Goal: Information Seeking & Learning: Learn about a topic

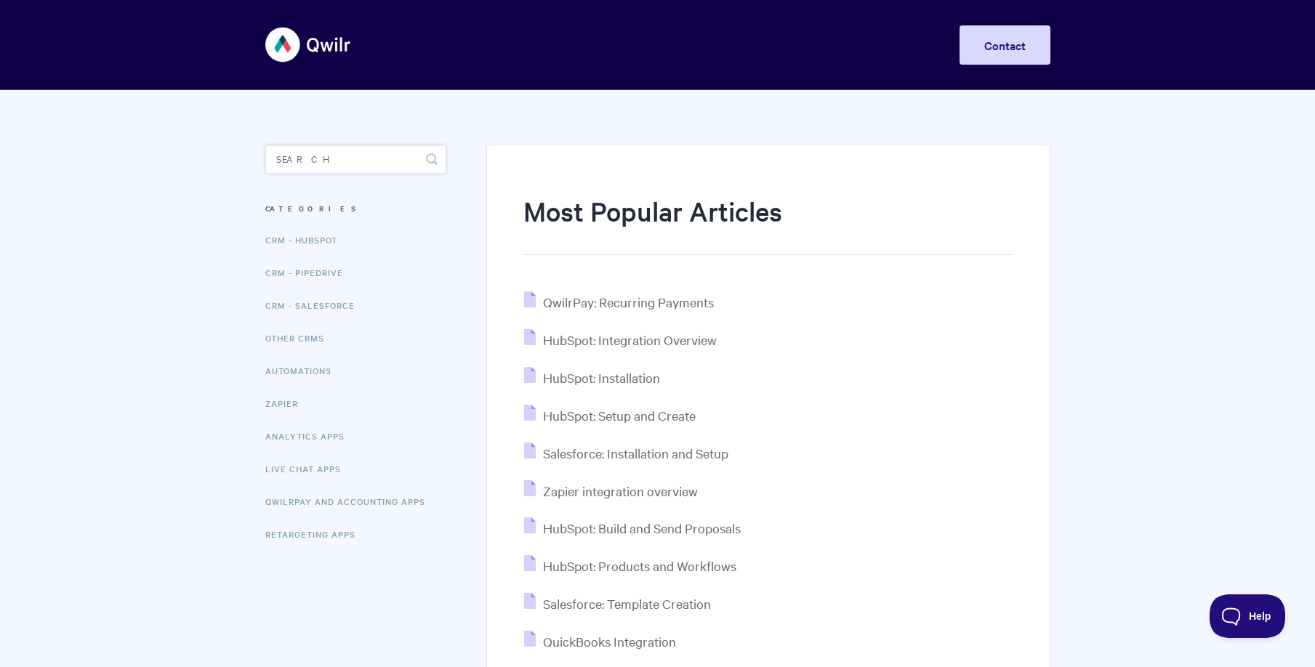
click at [381, 160] on input "Search" at bounding box center [355, 159] width 181 height 29
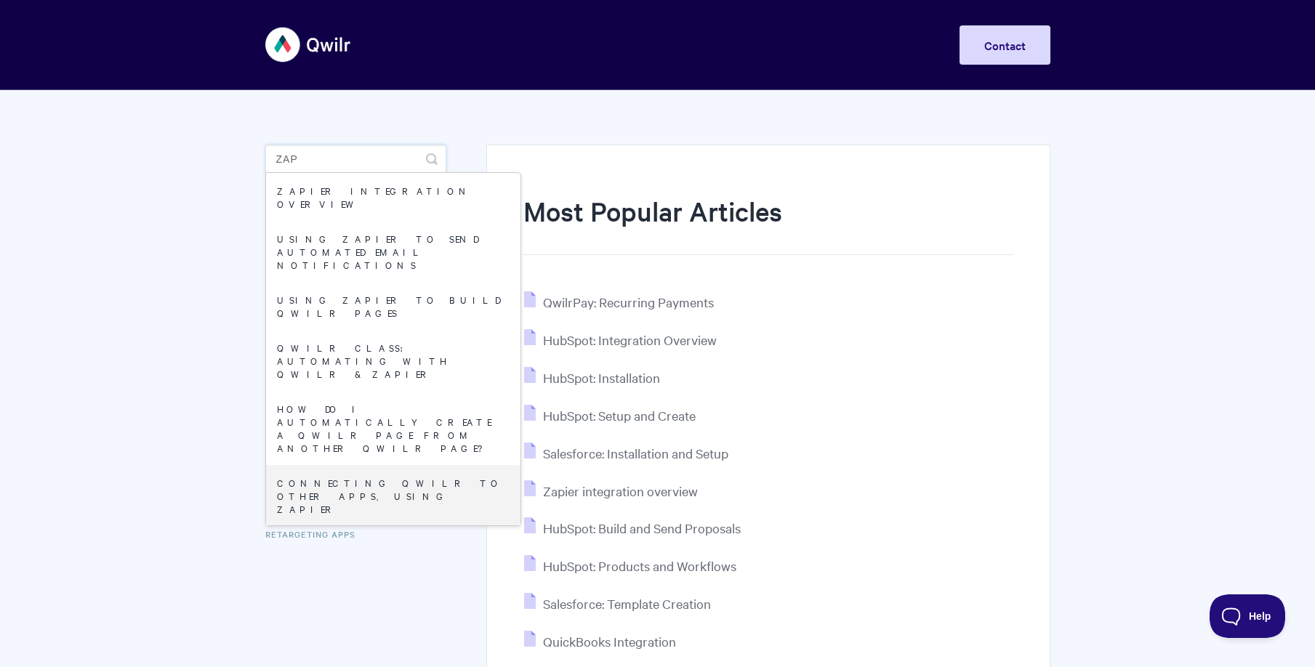
type input "zap"
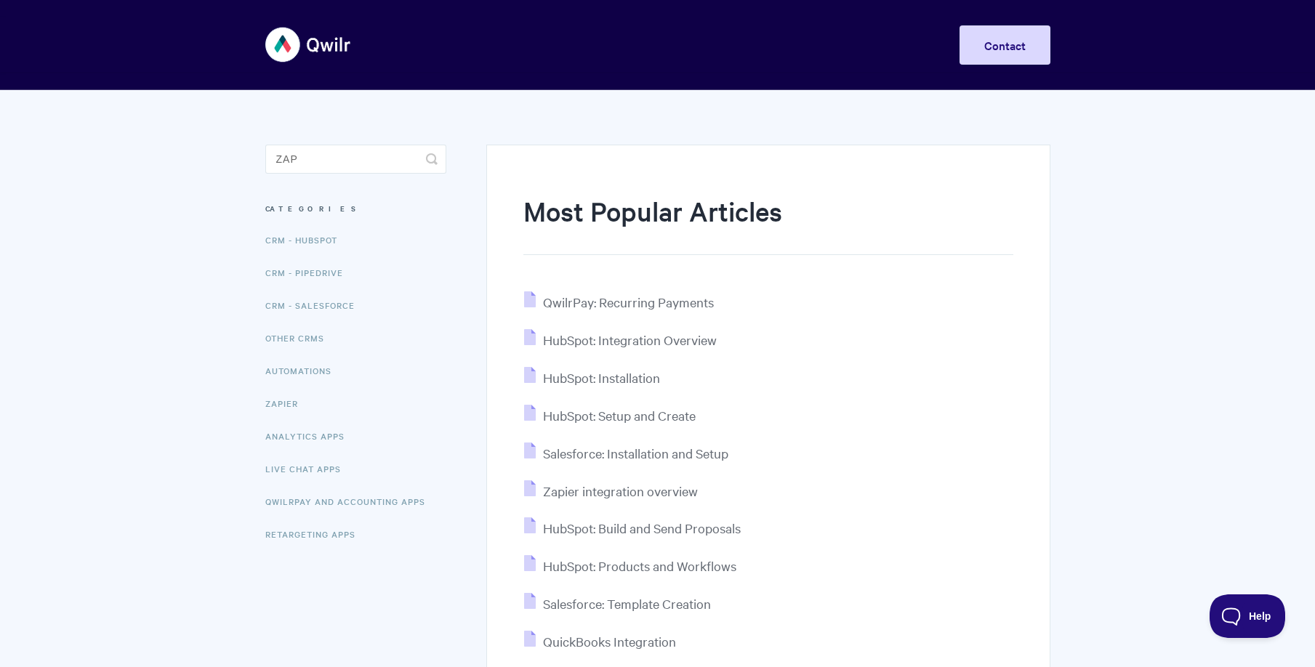
drag, startPoint x: 154, startPoint y: 382, endPoint x: 288, endPoint y: 397, distance: 134.6
click at [156, 382] on body "Toggle Navigation Home Getting Started Creating & Editing Pages Sharing & Analy…" at bounding box center [657, 415] width 1315 height 831
click at [295, 406] on link "Zapier" at bounding box center [283, 403] width 51 height 29
click at [302, 167] on input "Search" at bounding box center [355, 159] width 181 height 29
type input "make"
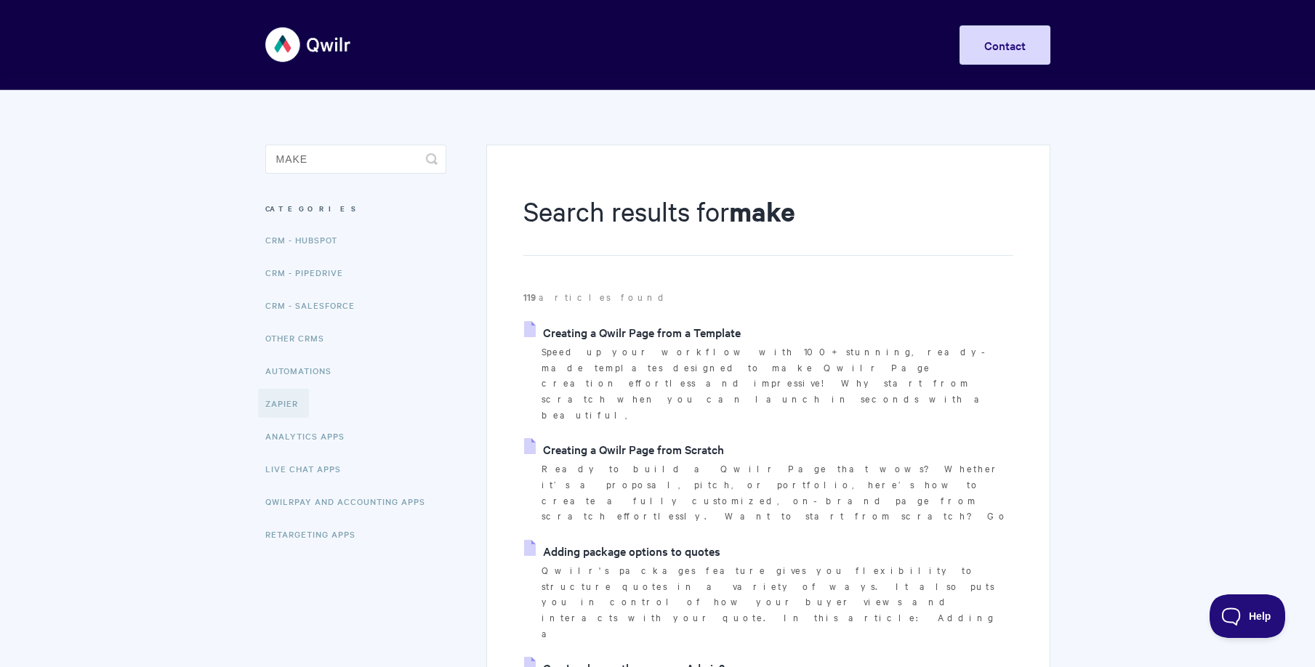
click at [278, 399] on link "Zapier" at bounding box center [283, 403] width 51 height 29
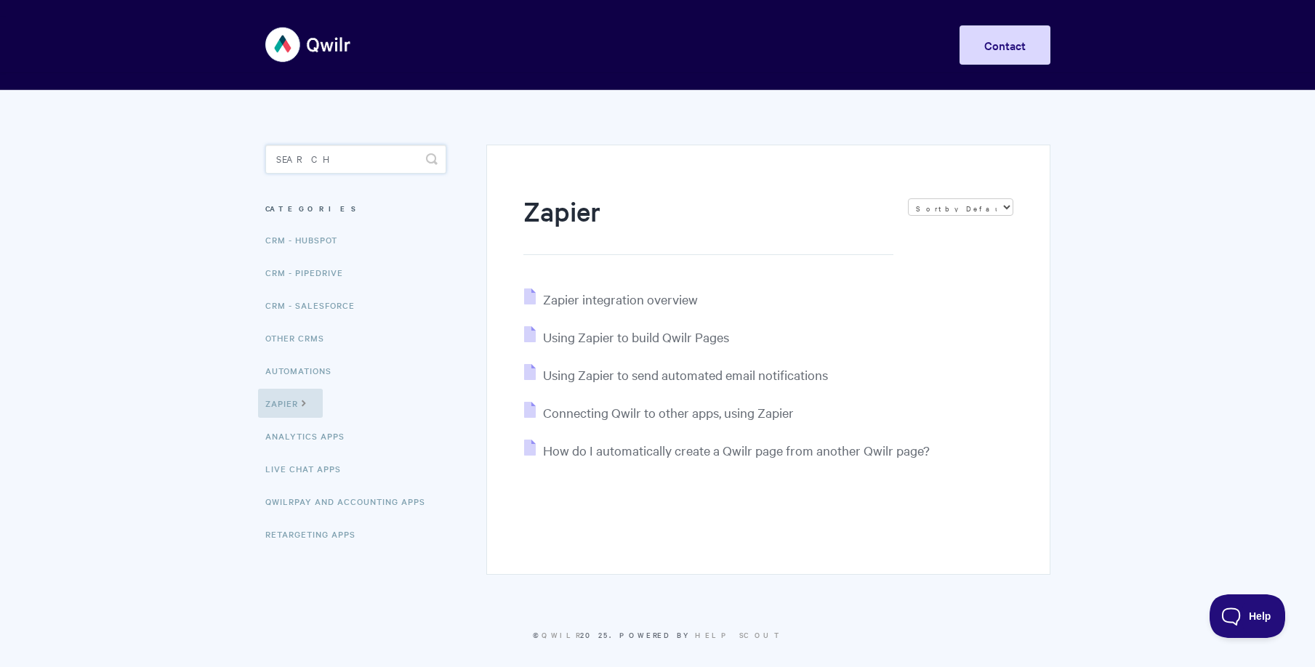
click at [324, 158] on input "Search" at bounding box center [355, 159] width 181 height 29
type input "make"
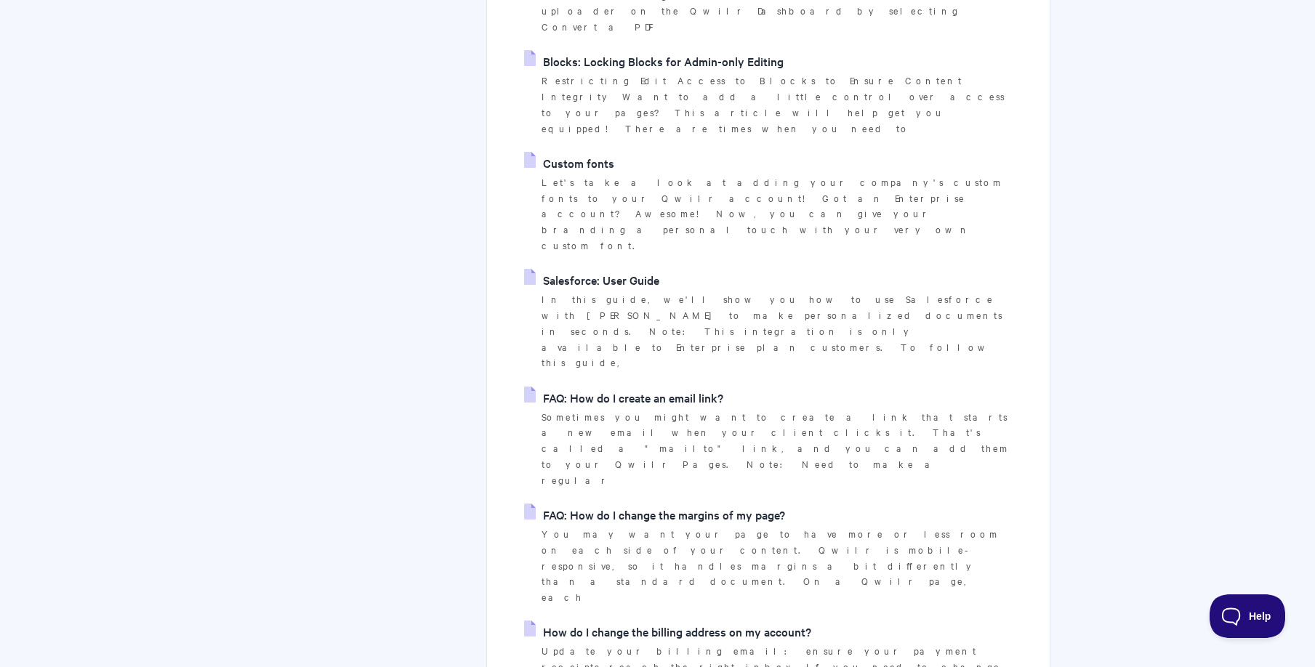
scroll to position [3380, 0]
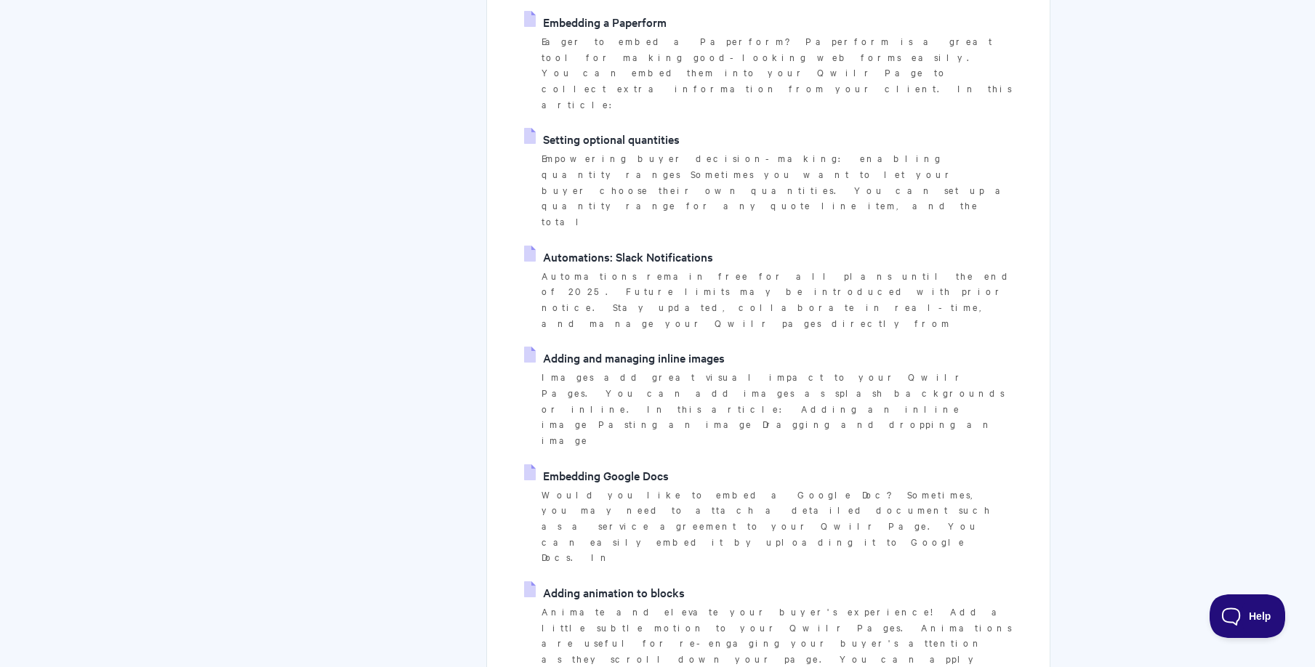
scroll to position [1189, 0]
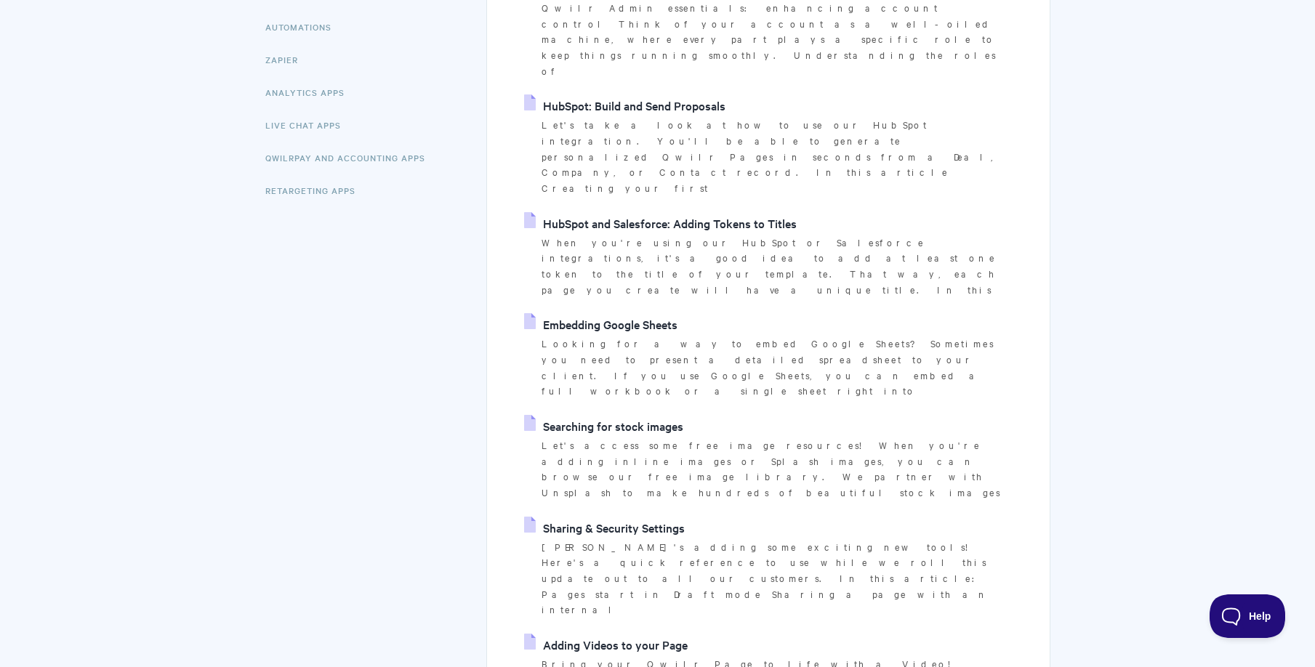
scroll to position [209, 0]
